Goal: Information Seeking & Learning: Learn about a topic

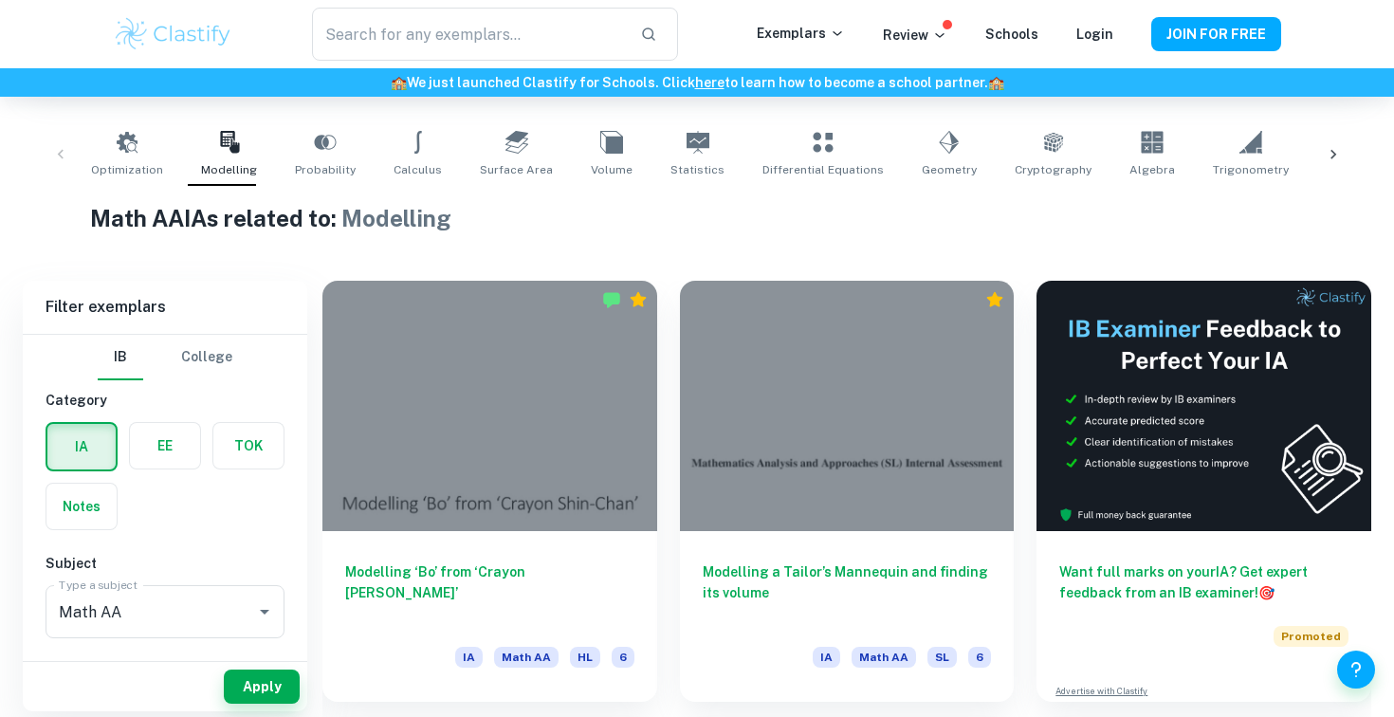
scroll to position [365, 0]
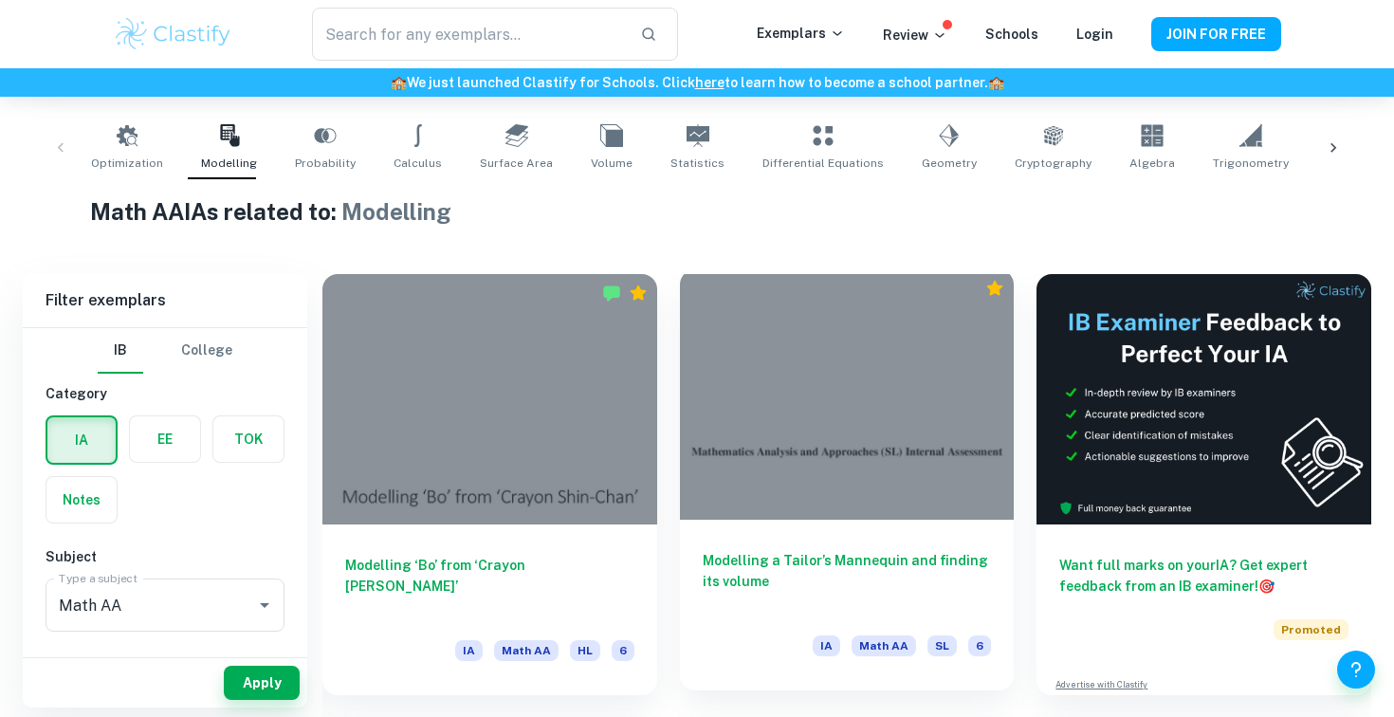
click at [788, 559] on h6 "Modelling a Tailor’s Mannequin and finding its volume" at bounding box center [846, 581] width 289 height 63
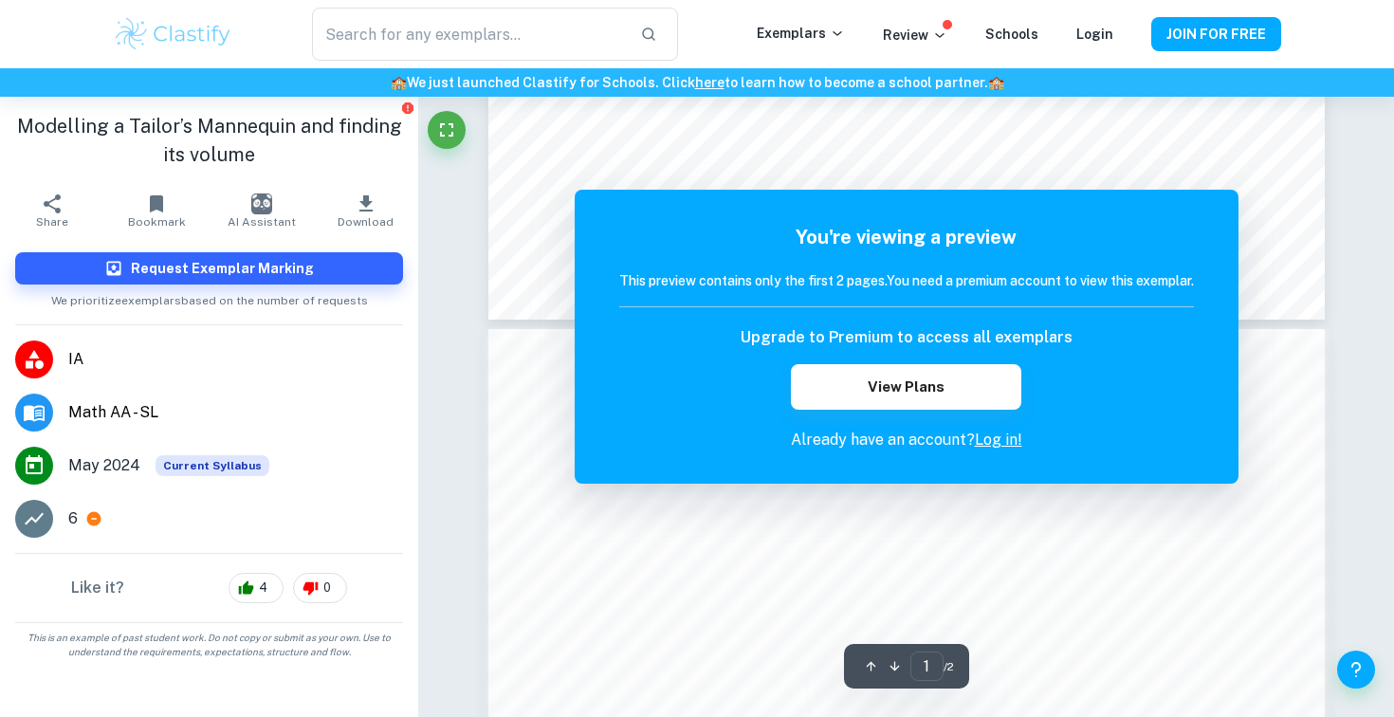
scroll to position [993, 0]
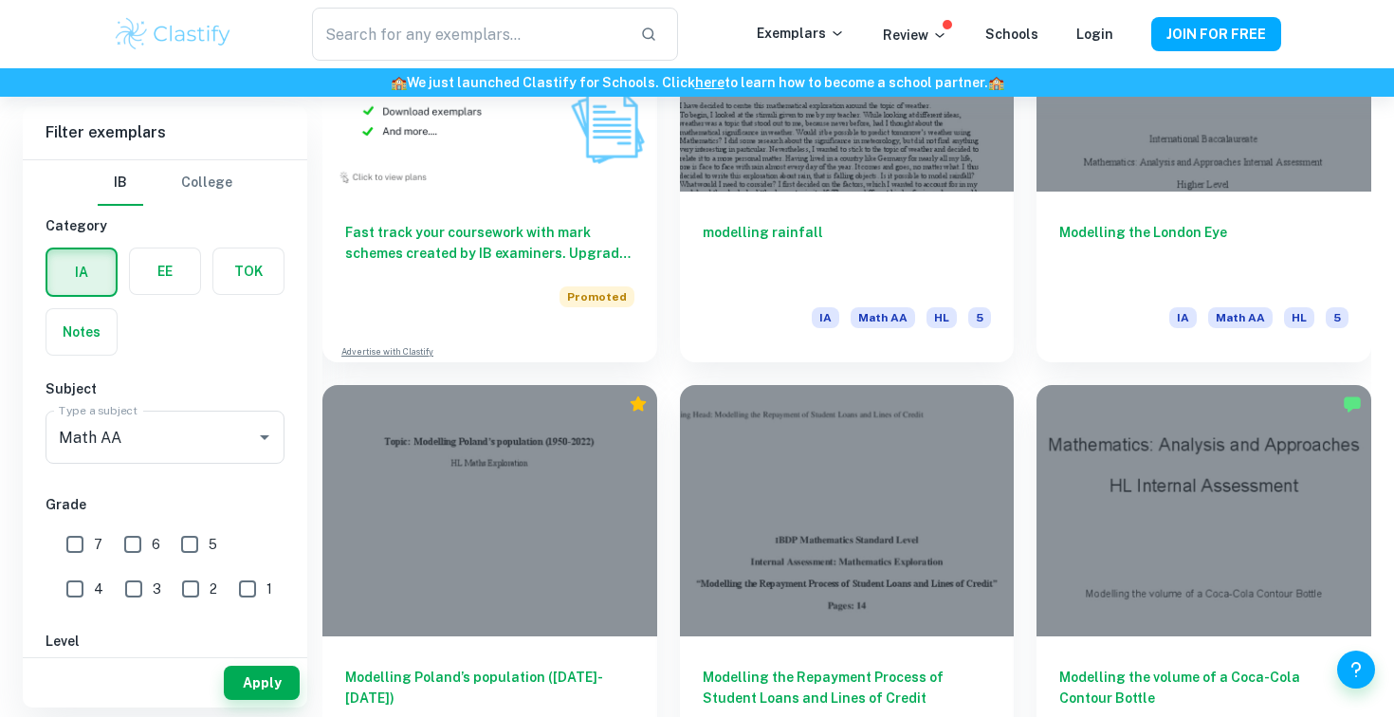
scroll to position [1591, 0]
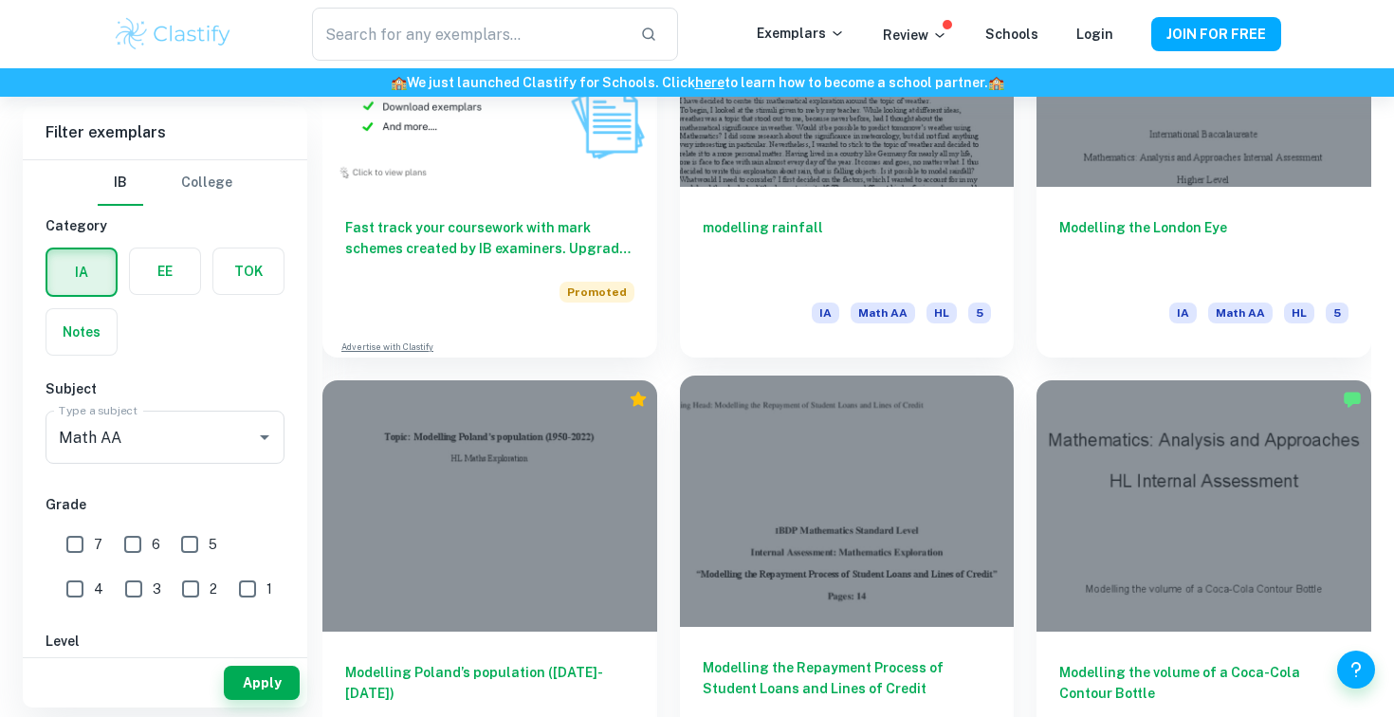
click at [843, 529] on div at bounding box center [847, 500] width 335 height 250
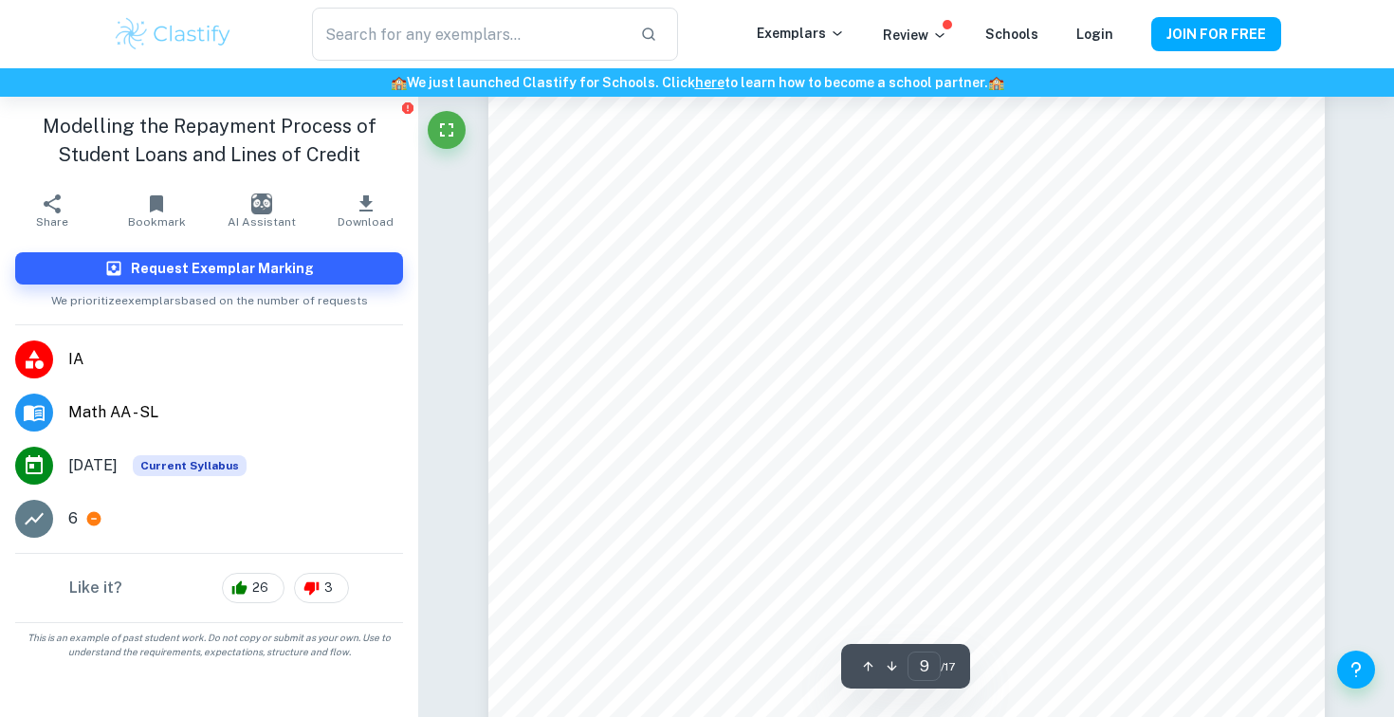
type input "10"
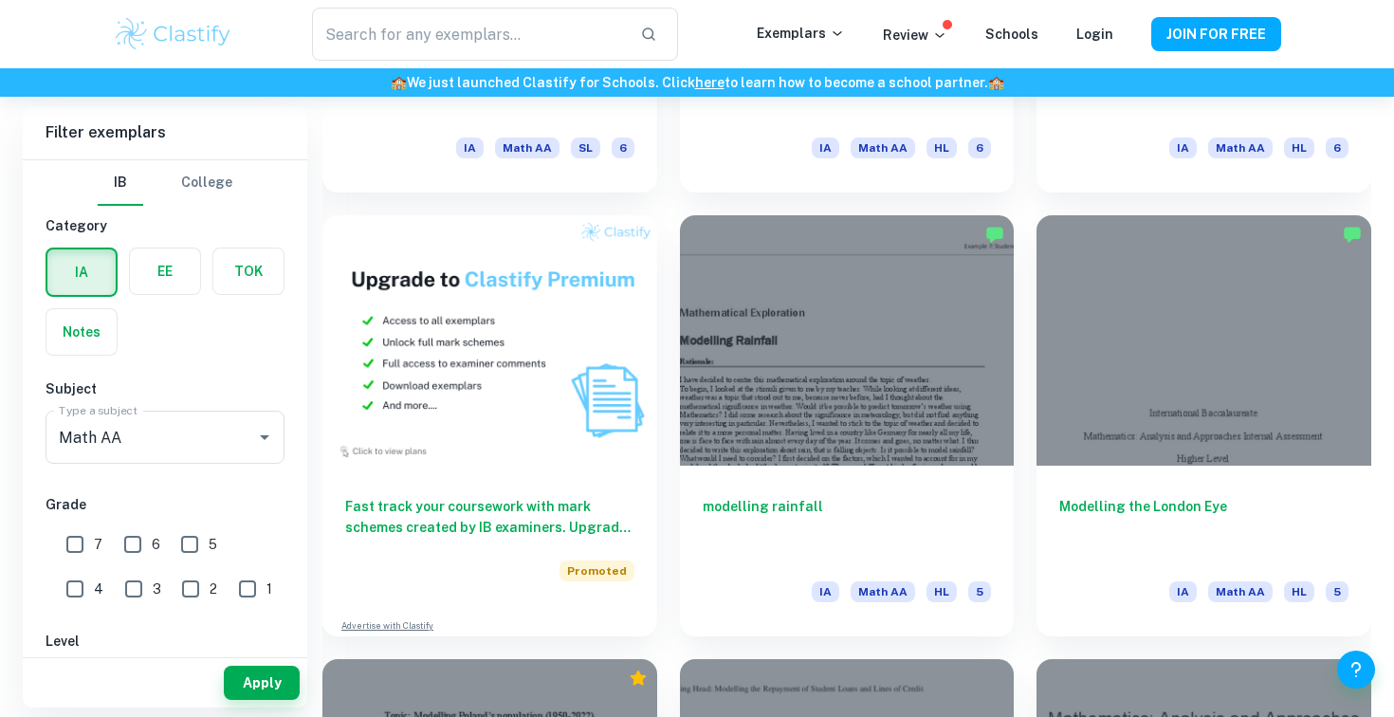
scroll to position [1298, 0]
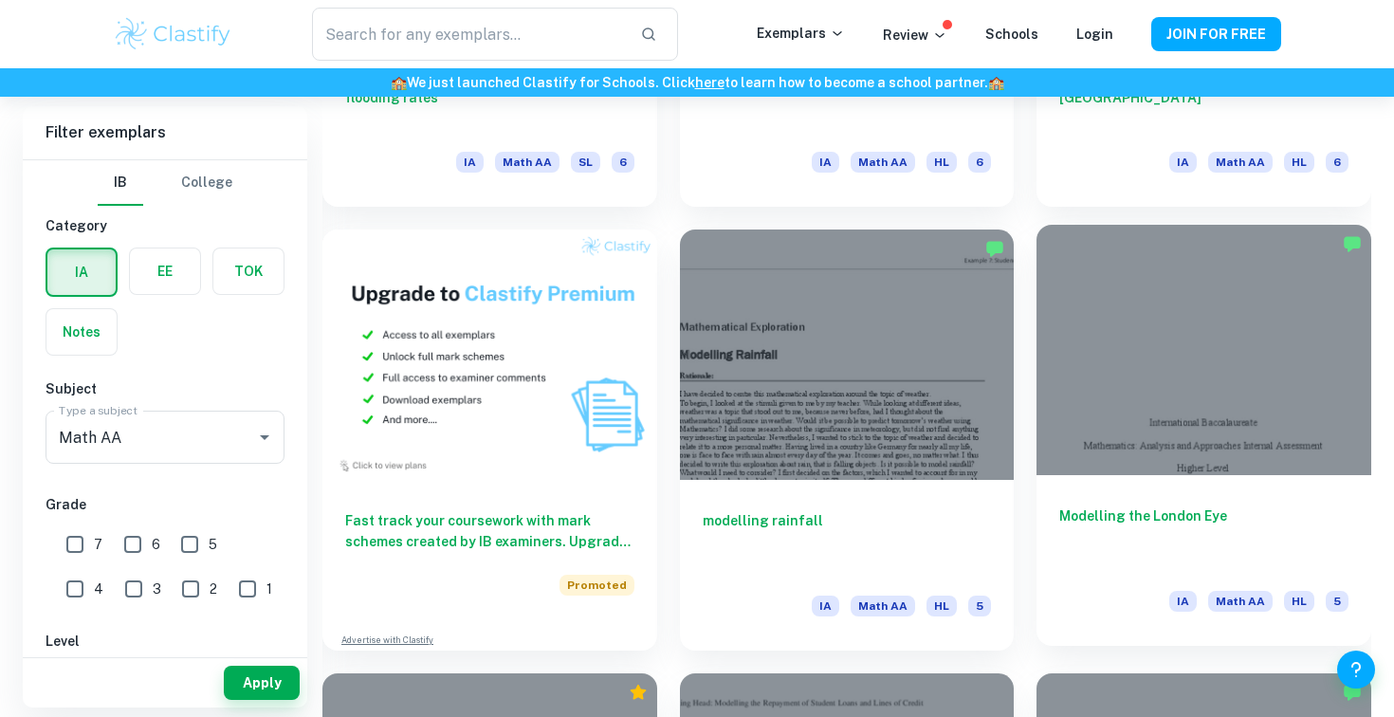
click at [1187, 475] on div "Modelling the London Eye IA Math AA HL 5" at bounding box center [1203, 560] width 335 height 171
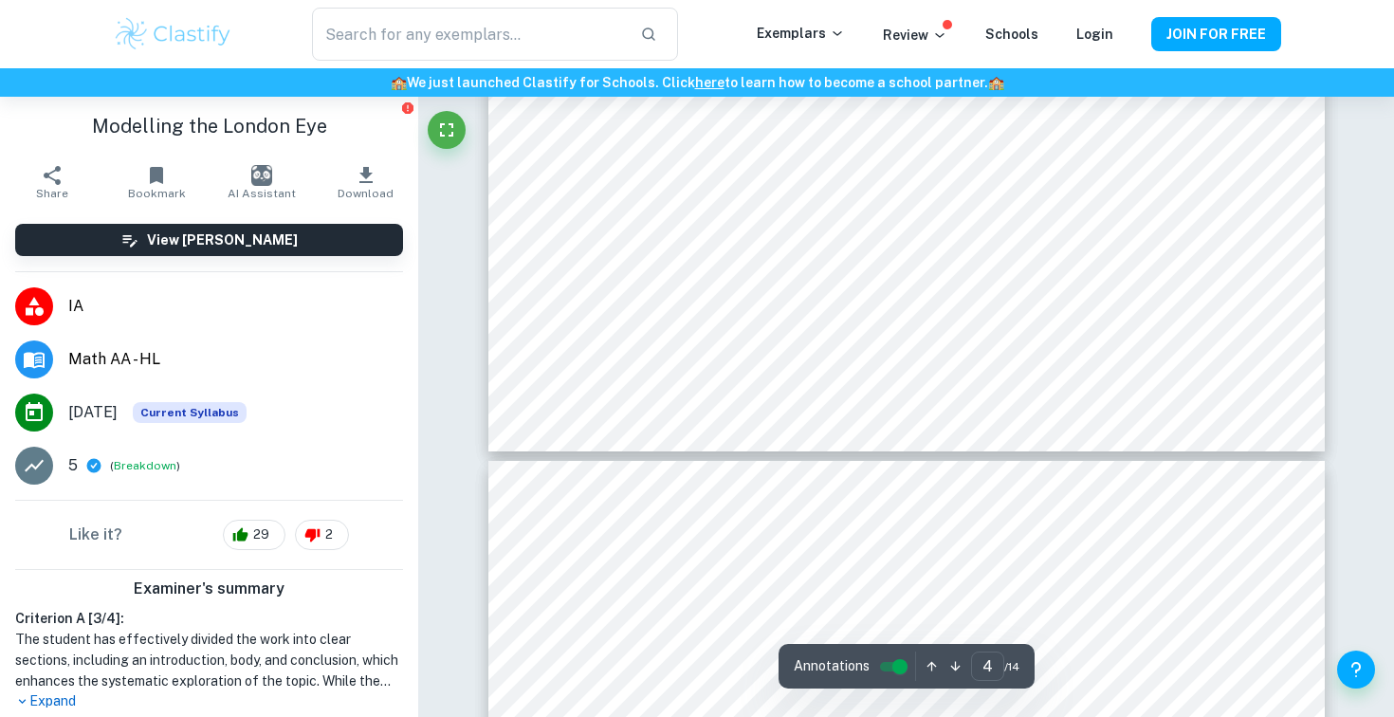
type input "5"
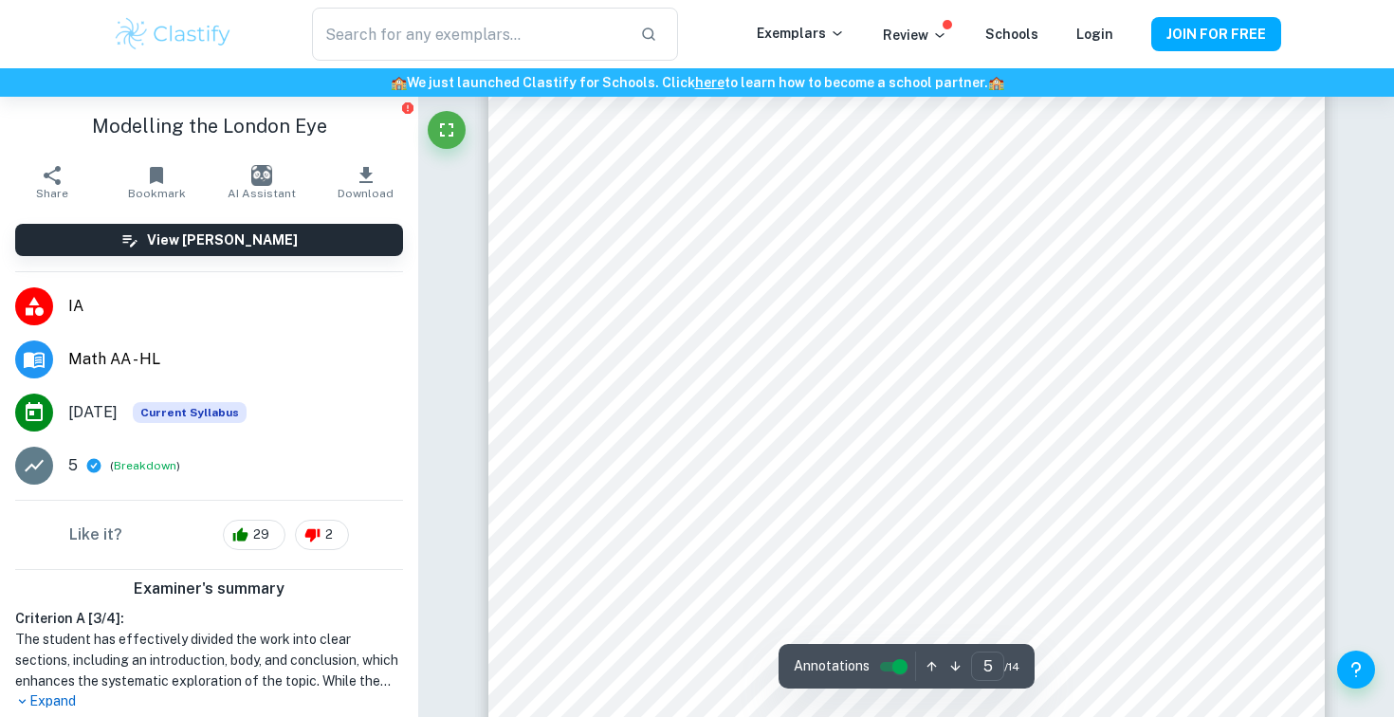
scroll to position [5332, 0]
